Goal: Check status

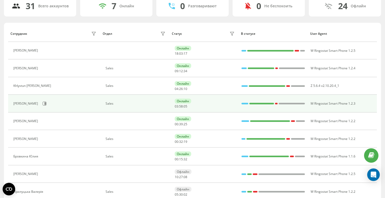
scroll to position [45, 0]
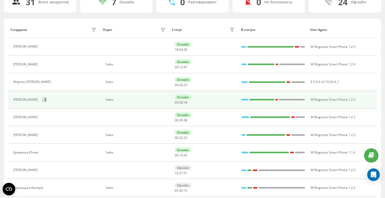
click at [245, 102] on div at bounding box center [244, 99] width 7 height 7
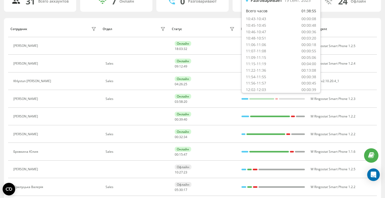
scroll to position [47, 0]
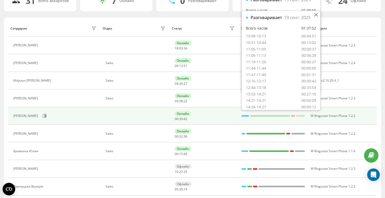
click at [245, 116] on div at bounding box center [245, 116] width 8 height 2
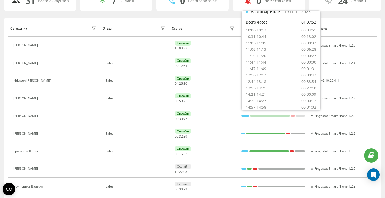
scroll to position [42, 0]
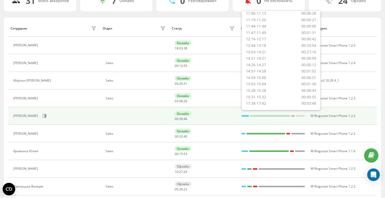
click at [227, 115] on div "Онлайн 00 : 39 : 46" at bounding box center [205, 116] width 61 height 10
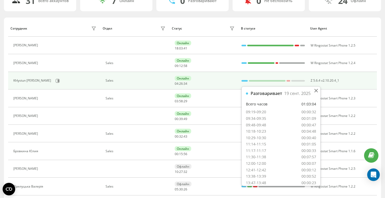
click at [244, 82] on div at bounding box center [244, 81] width 6 height 7
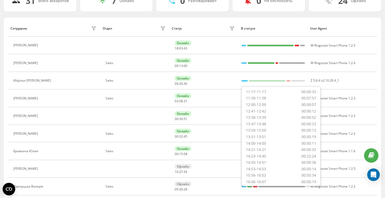
scroll to position [0, 0]
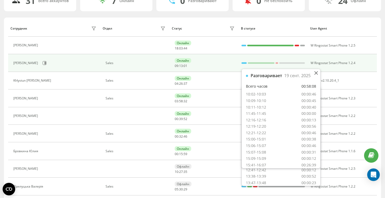
click at [245, 64] on div at bounding box center [243, 63] width 5 height 7
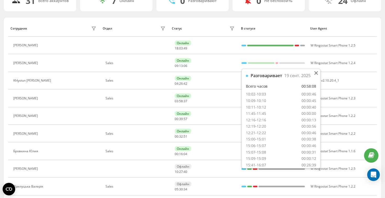
click at [216, 25] on div "Статус" at bounding box center [204, 28] width 64 height 8
